Goal: Information Seeking & Learning: Learn about a topic

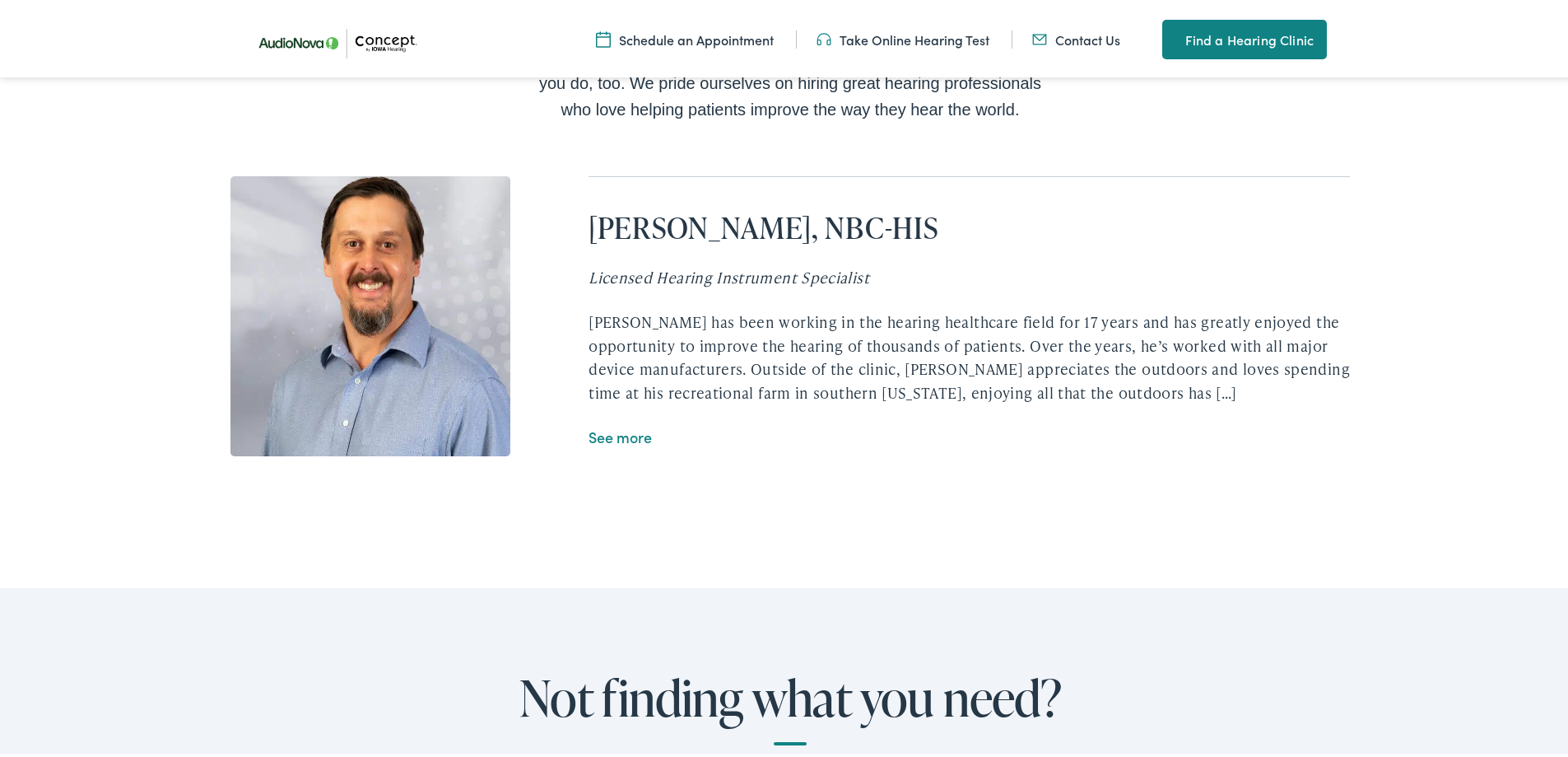
scroll to position [3047, 0]
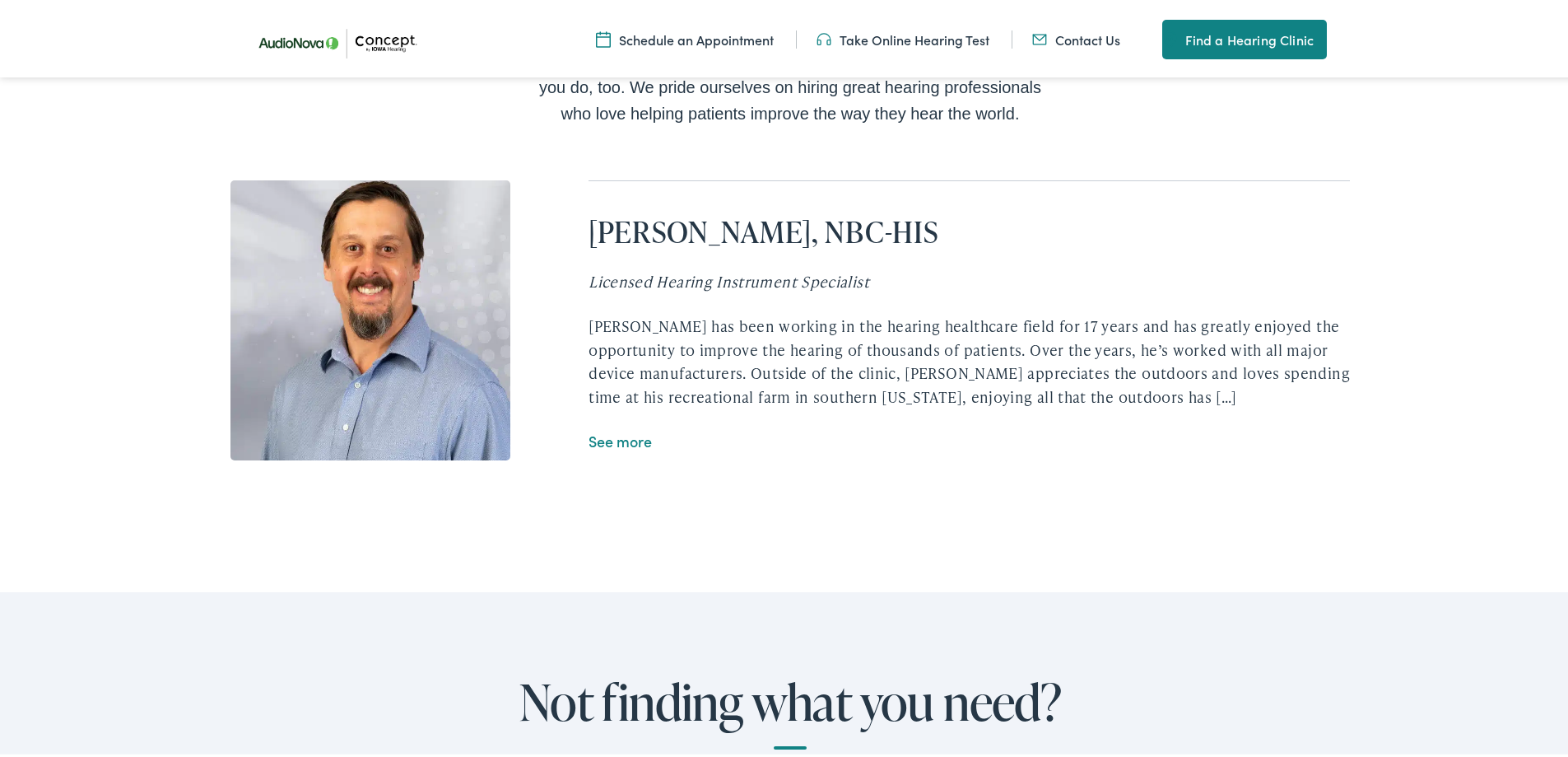
click at [635, 441] on link "See more" at bounding box center [619, 437] width 63 height 21
click at [626, 437] on link "See more" at bounding box center [619, 437] width 63 height 21
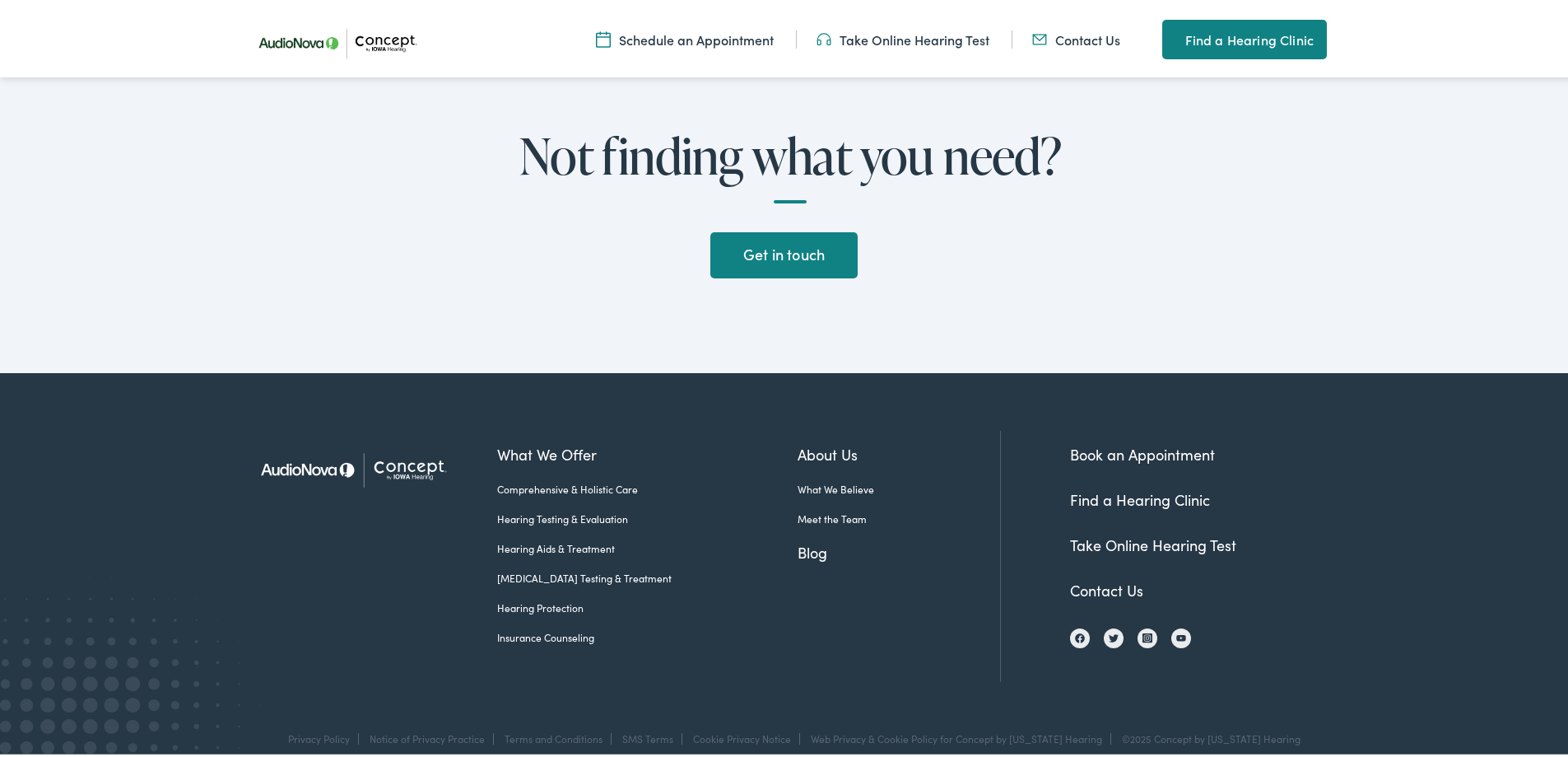
scroll to position [3631, 0]
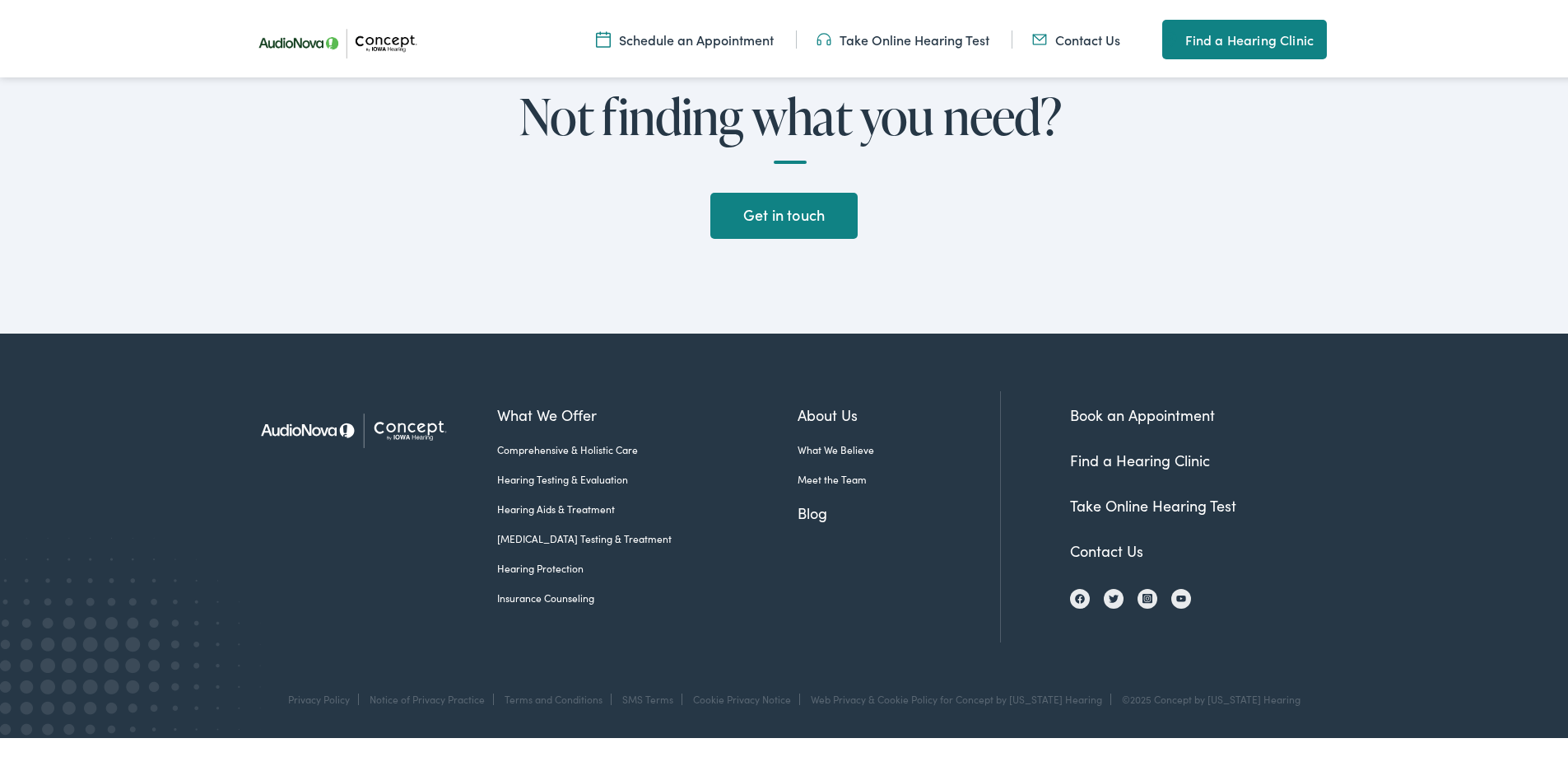
click at [829, 473] on link "Meet the Team" at bounding box center [899, 476] width 203 height 15
click at [592, 503] on link "Hearing Aids & Treatment" at bounding box center [647, 505] width 301 height 15
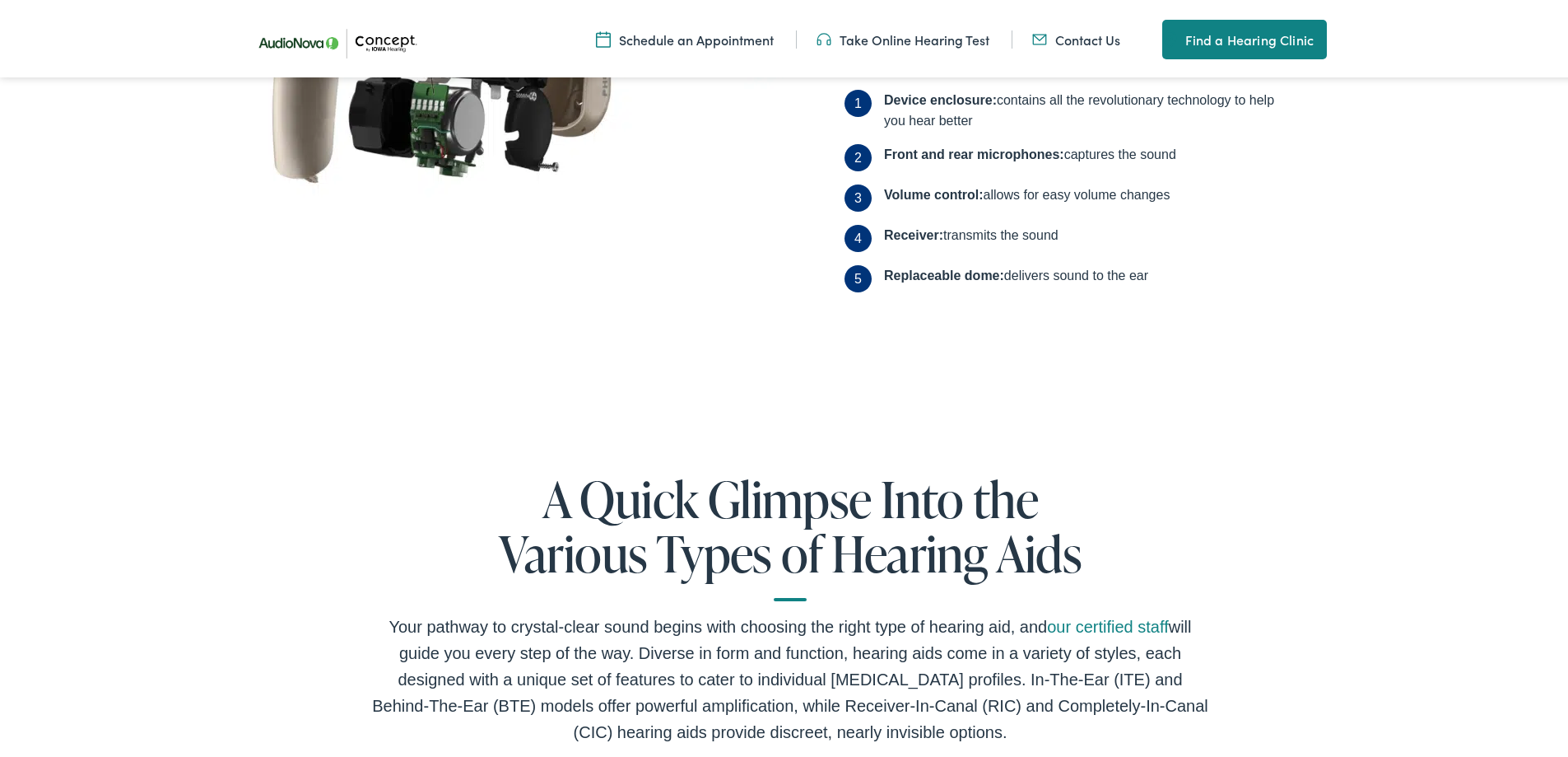
scroll to position [1318, 0]
